Goal: Find specific page/section: Find specific page/section

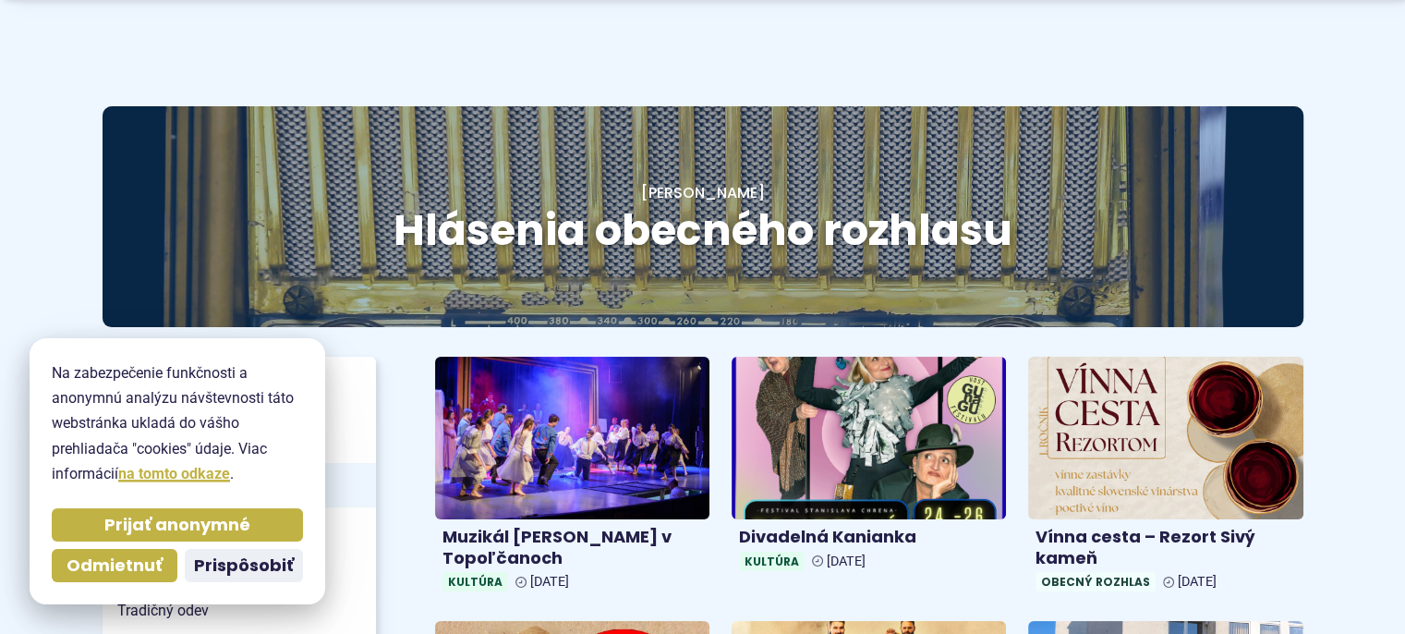
scroll to position [111, 0]
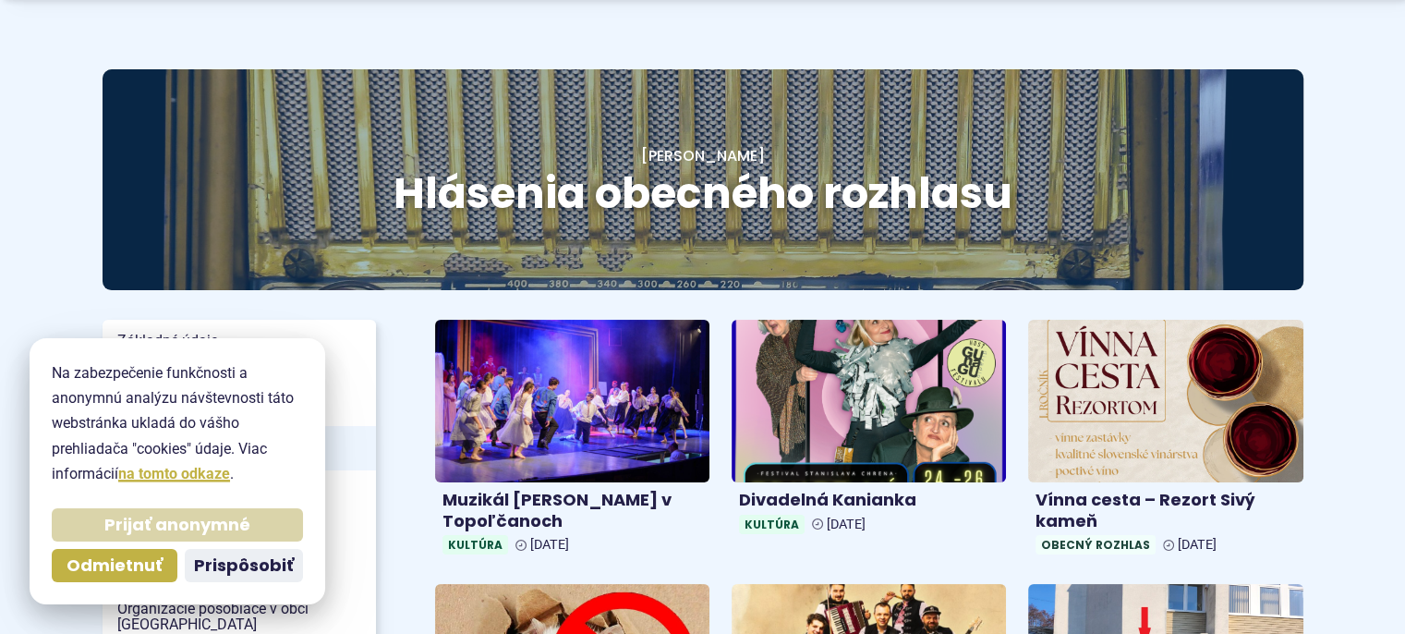
click at [171, 528] on span "Prijať anonymné" at bounding box center [177, 524] width 146 height 21
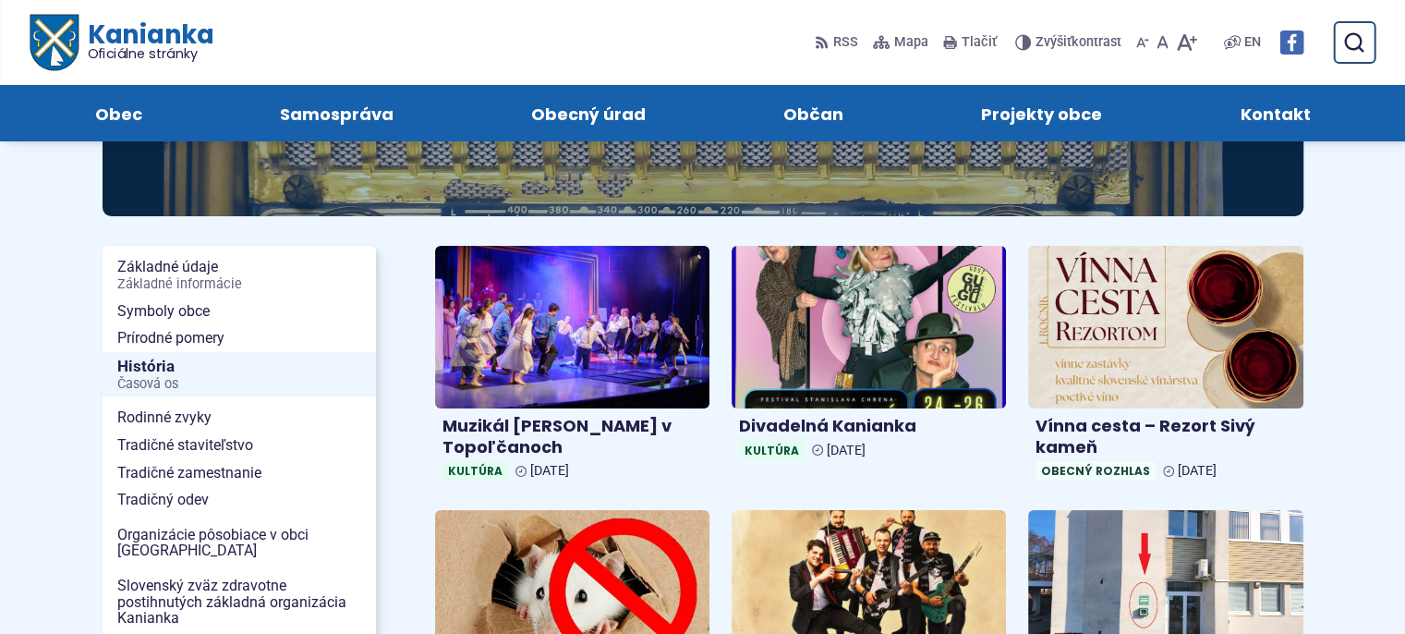
scroll to position [148, 0]
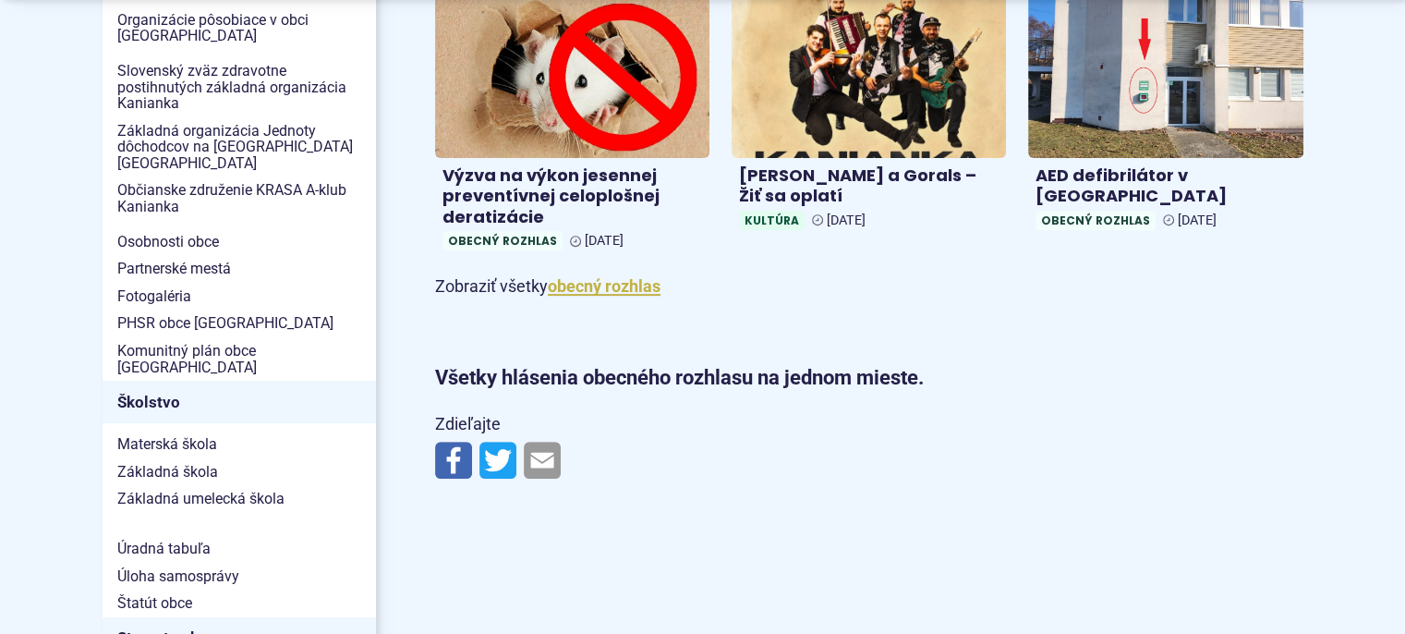
scroll to position [702, 0]
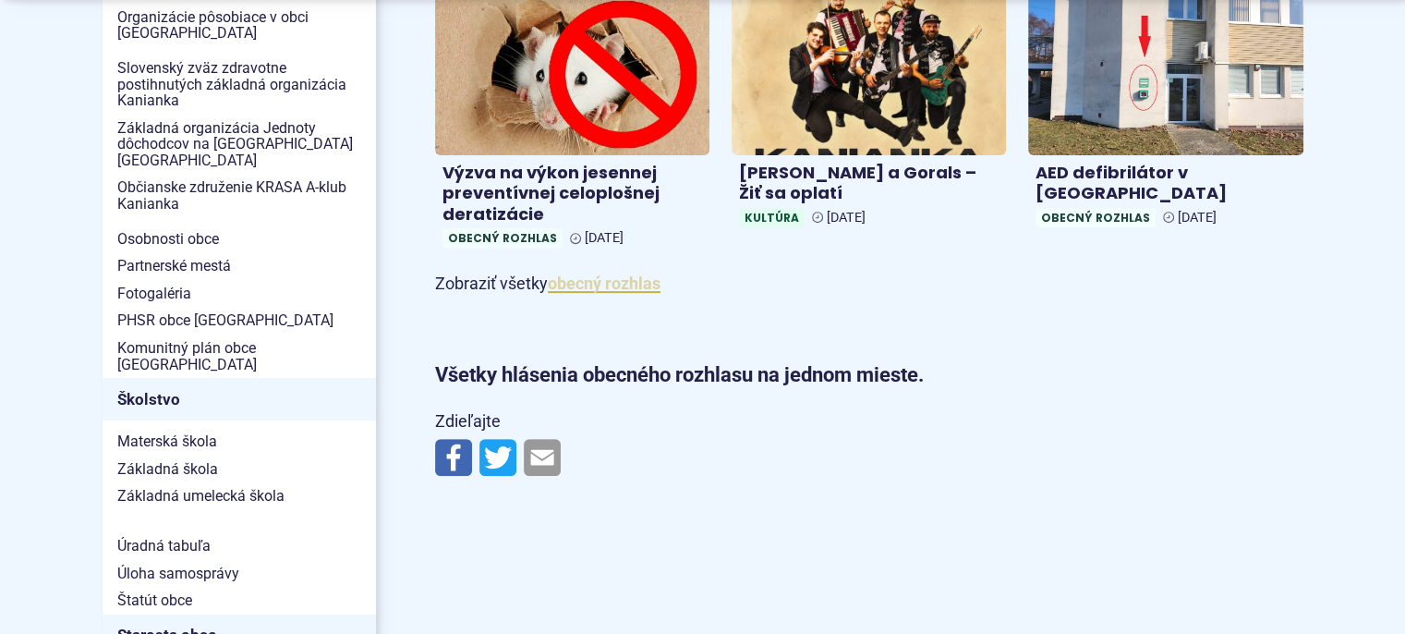
click at [585, 276] on link "obecný rozhlas" at bounding box center [604, 282] width 113 height 19
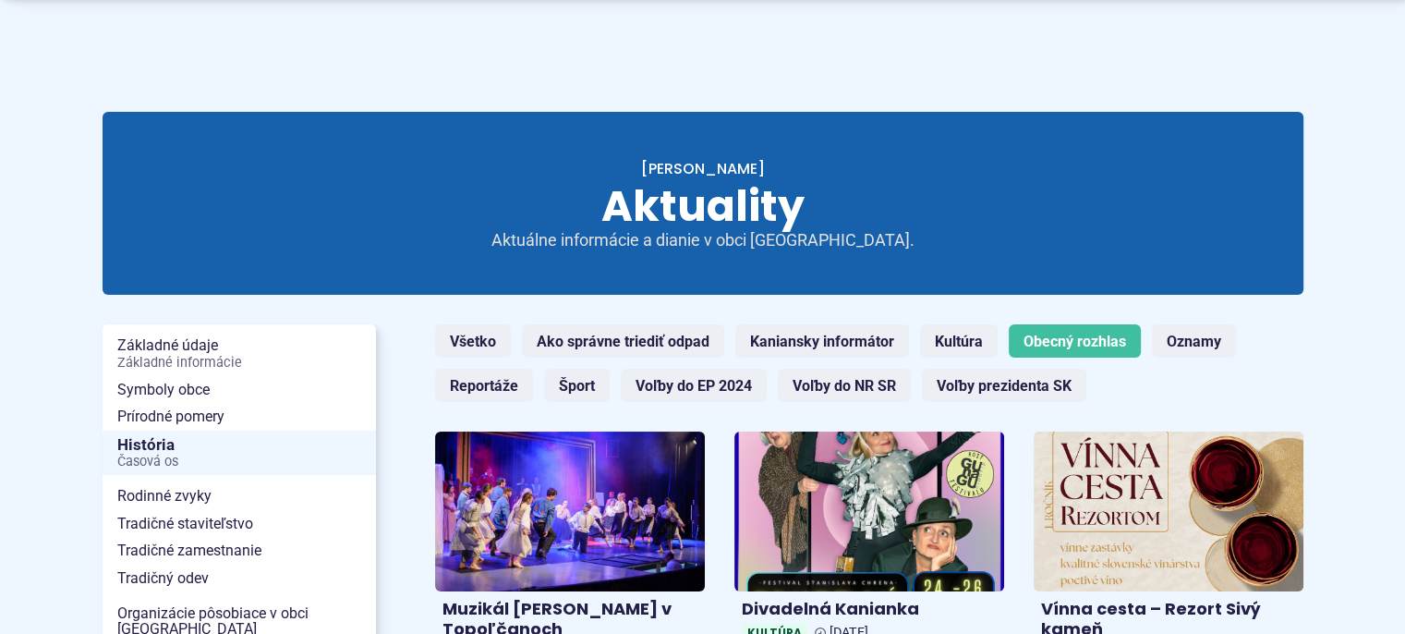
scroll to position [111, 0]
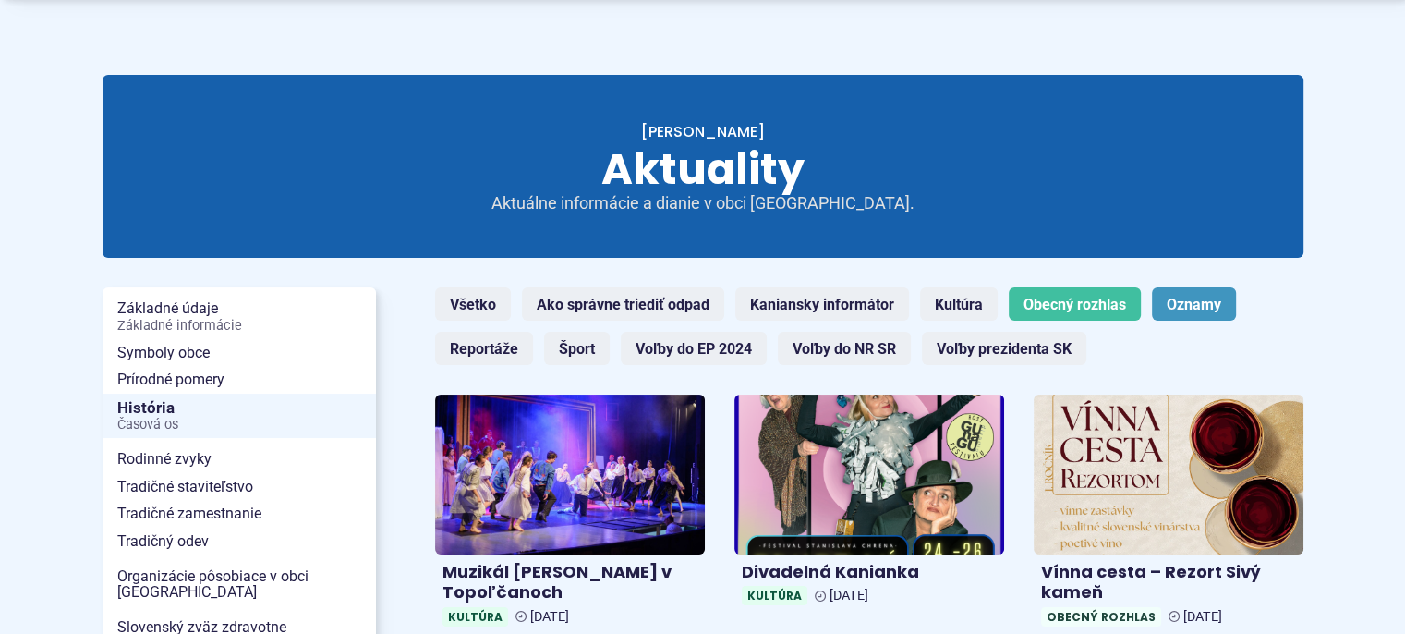
click at [1186, 296] on link "Oznamy" at bounding box center [1194, 303] width 84 height 33
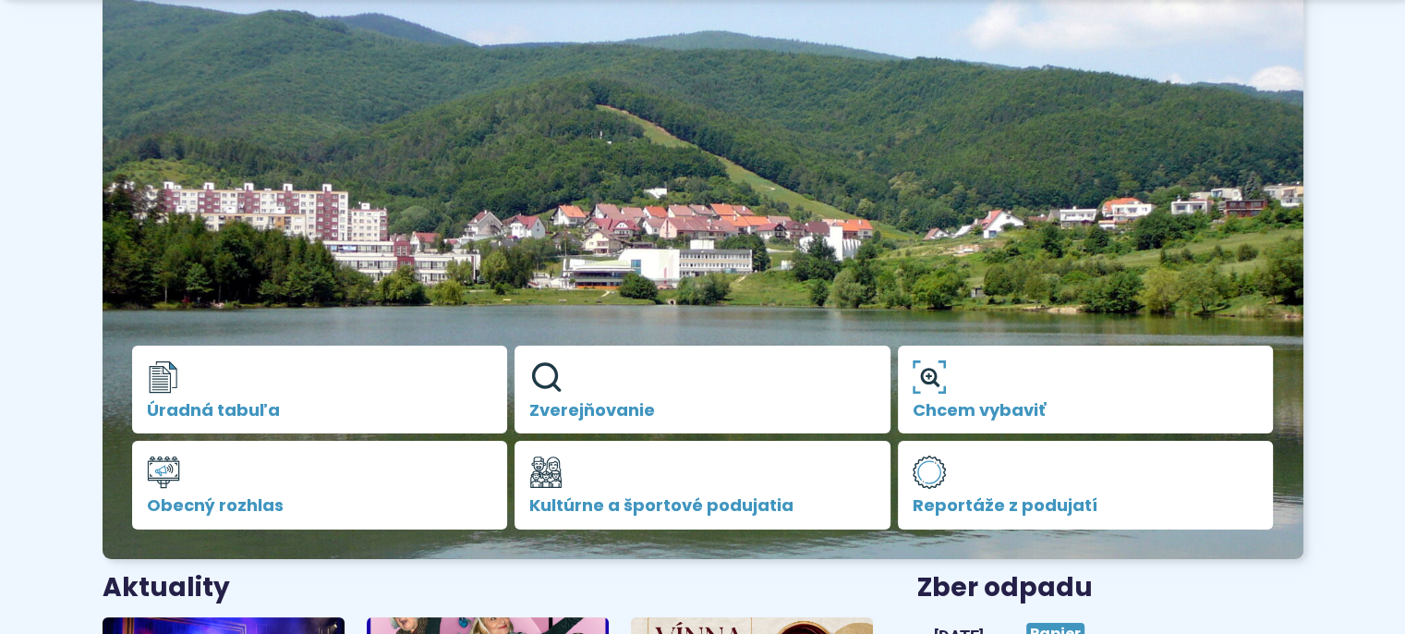
scroll to position [332, 0]
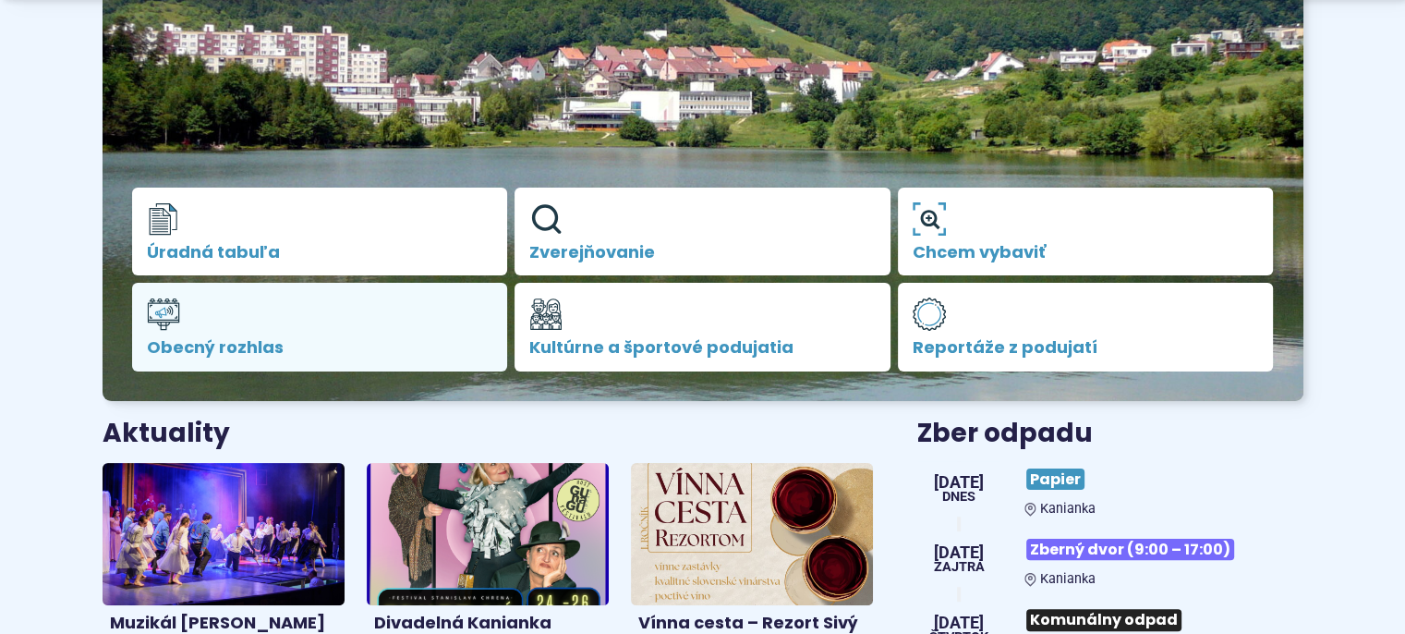
click at [196, 328] on link "Obecný rozhlas" at bounding box center [320, 327] width 376 height 89
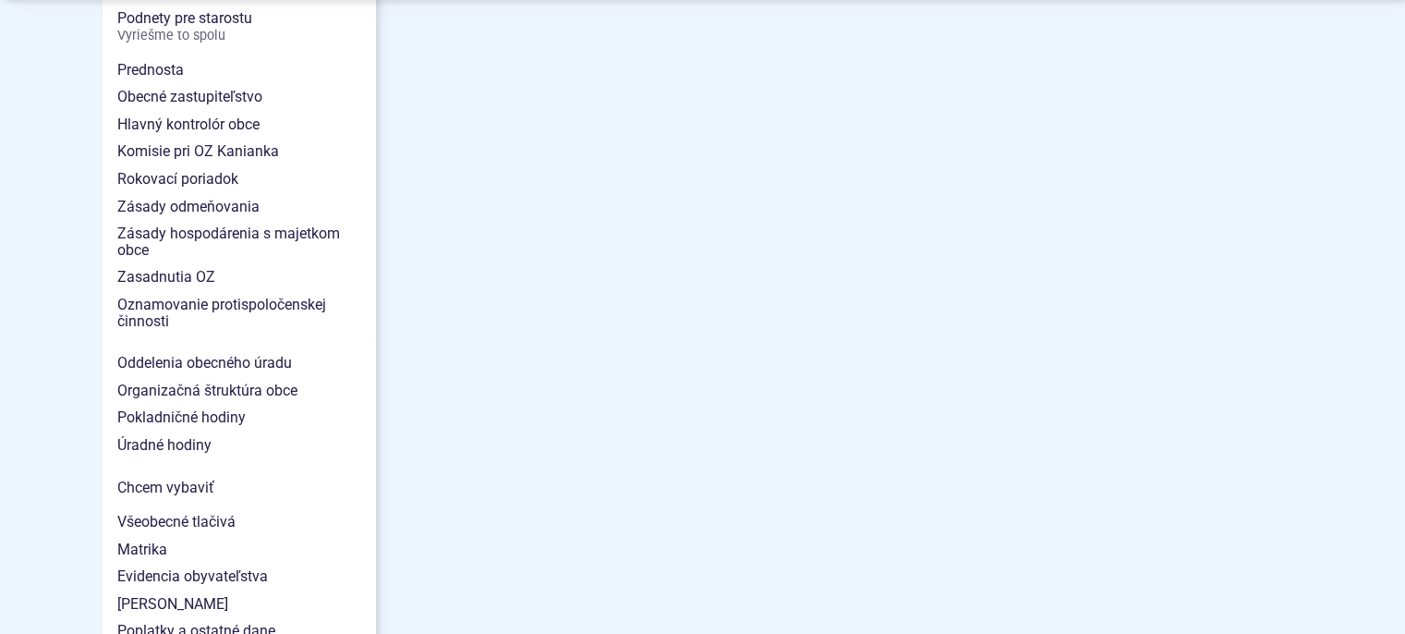
scroll to position [1404, 0]
